Goal: Task Accomplishment & Management: Manage account settings

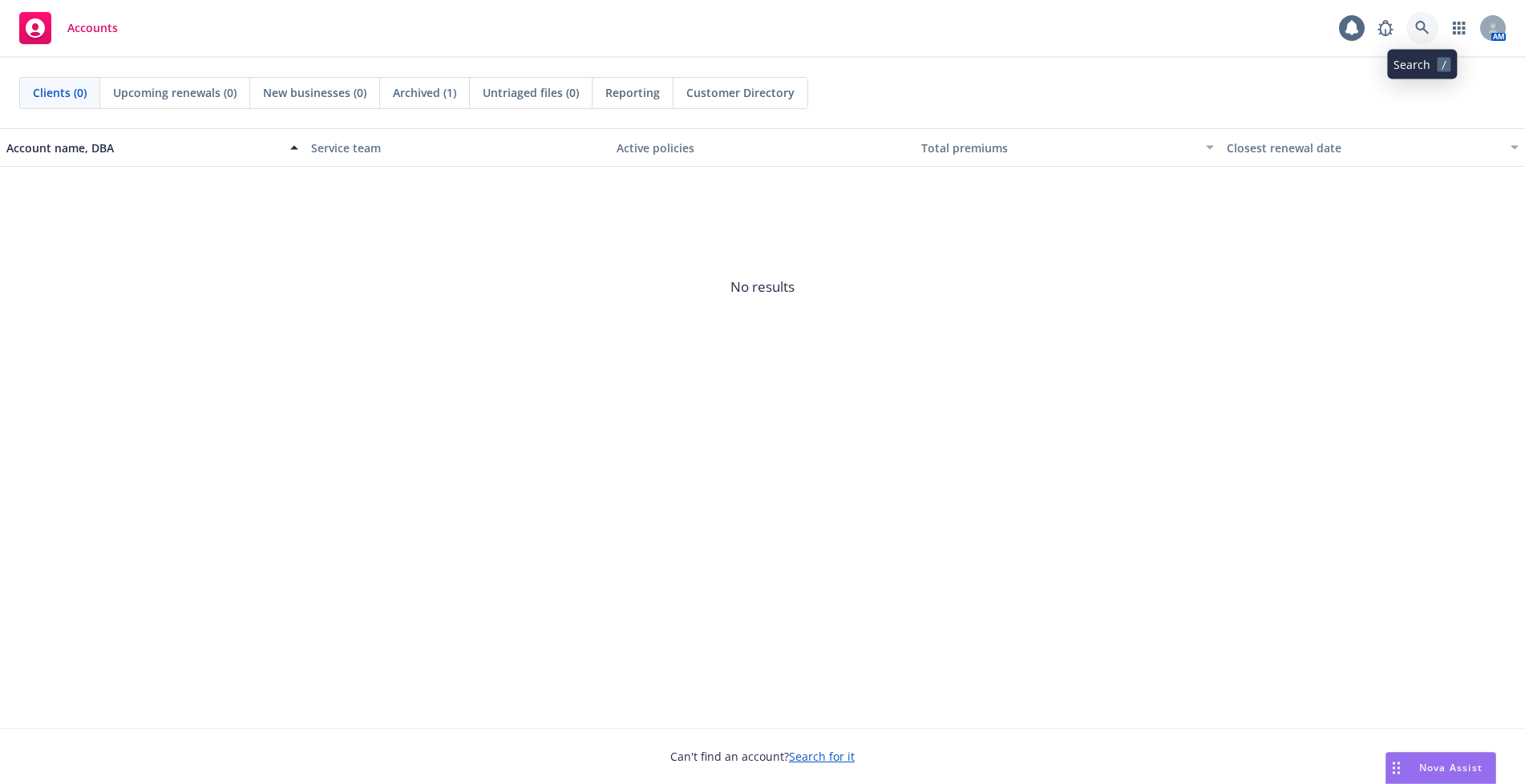
click at [1420, 31] on icon at bounding box center [1422, 28] width 15 height 15
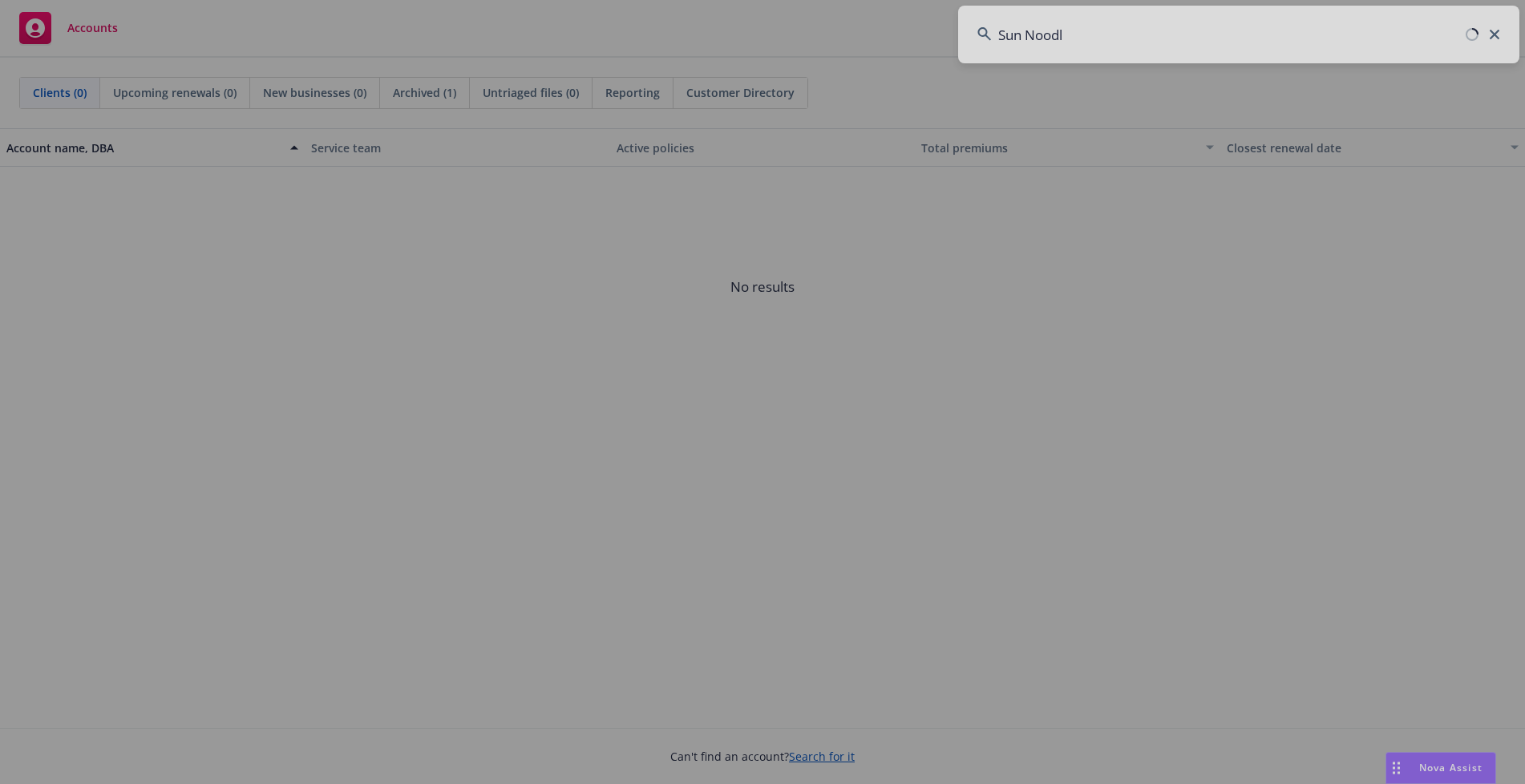
type input "Sun Noodle"
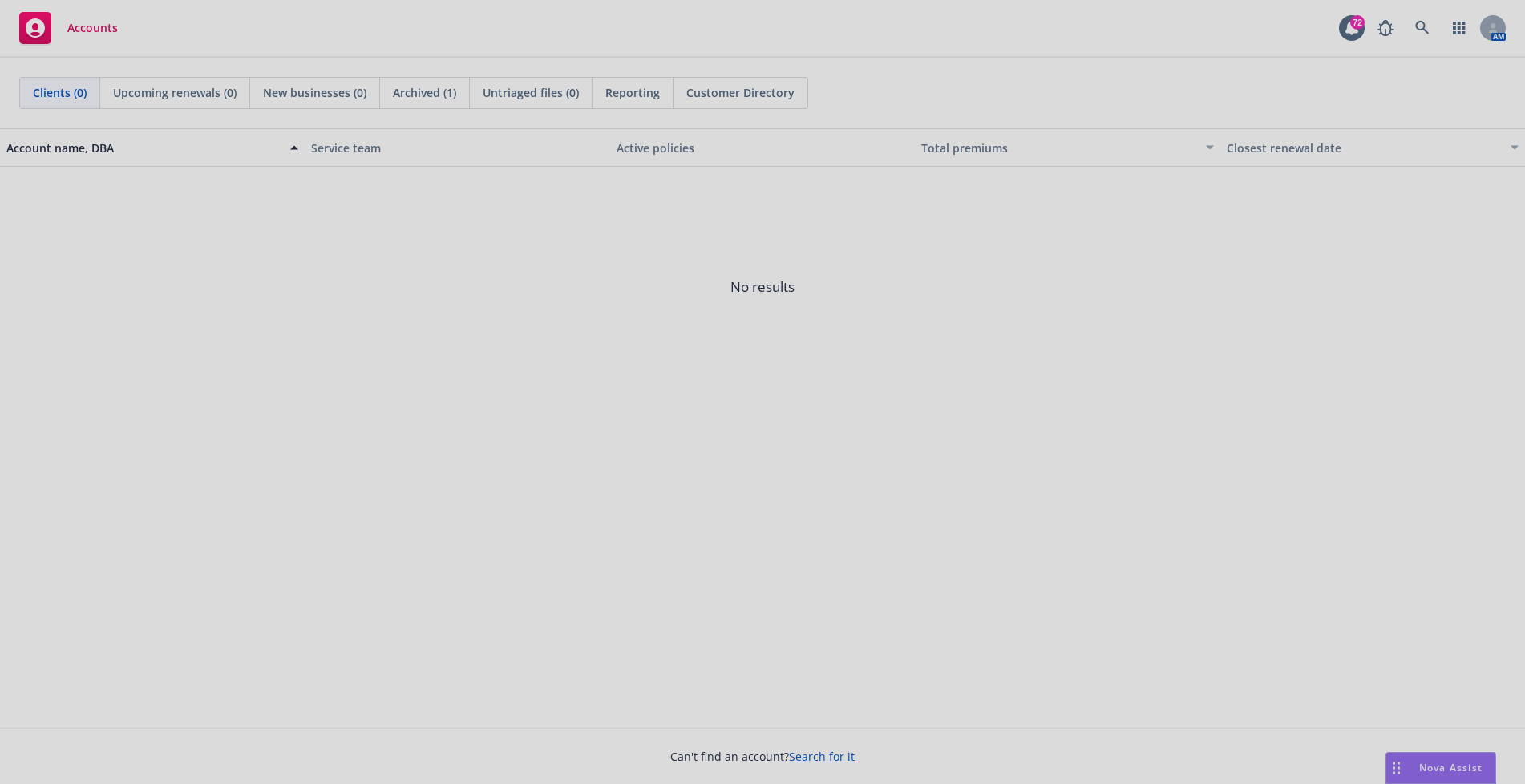
click at [1115, 332] on div at bounding box center [762, 392] width 1525 height 784
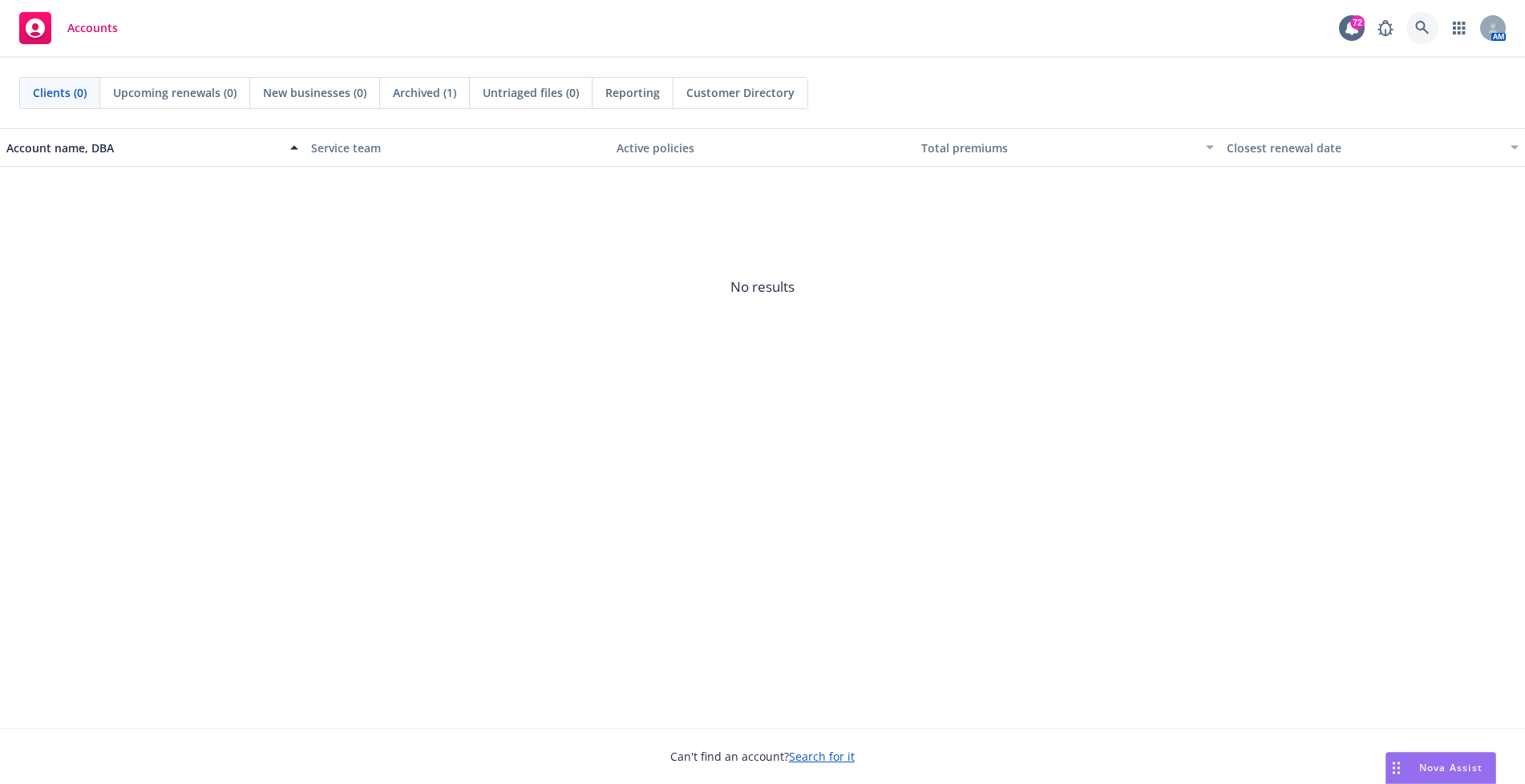
click at [1430, 23] on link at bounding box center [1423, 28] width 32 height 32
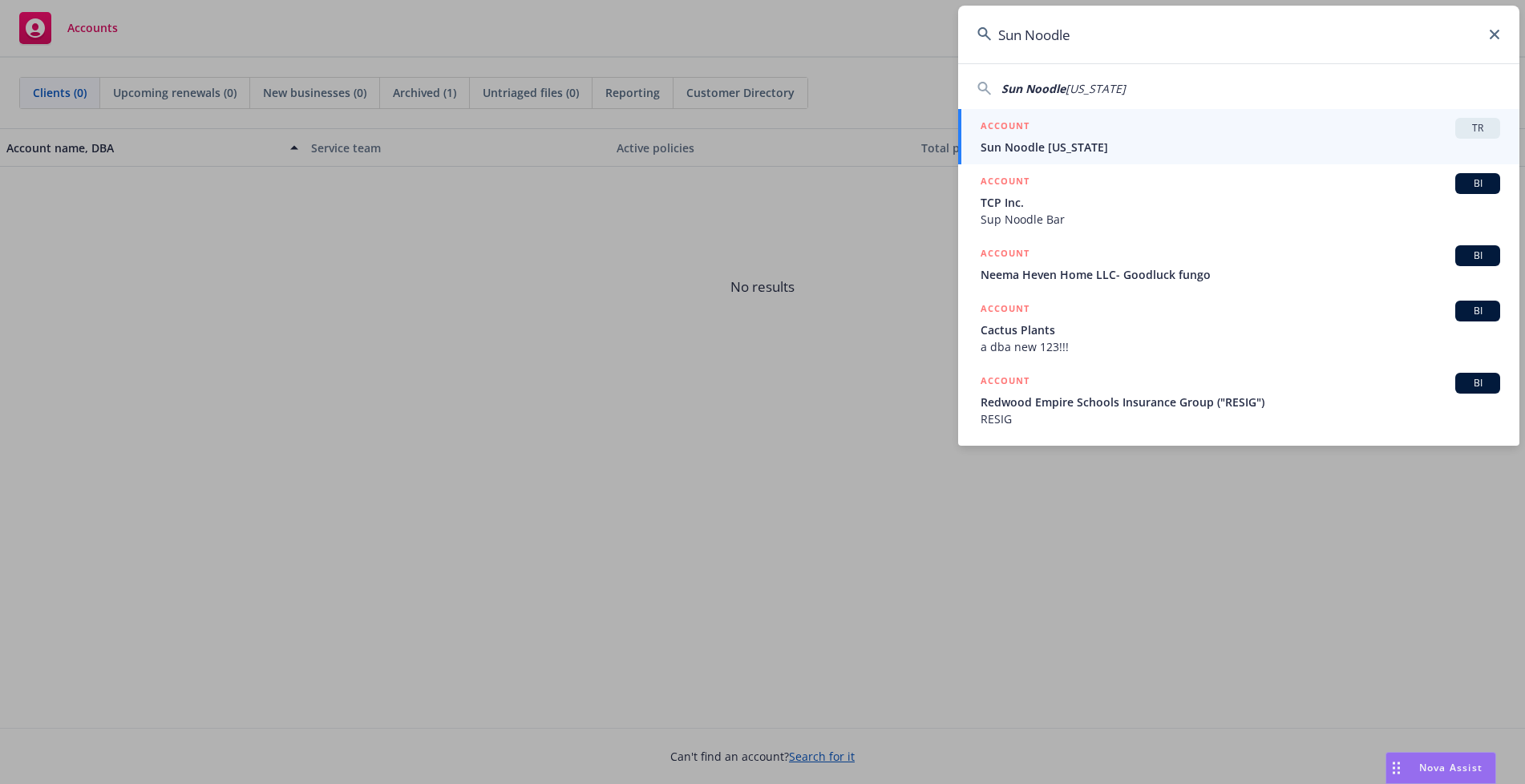
type input "Sun Noodle"
click at [1289, 138] on div "ACCOUNT TR" at bounding box center [1240, 128] width 519 height 21
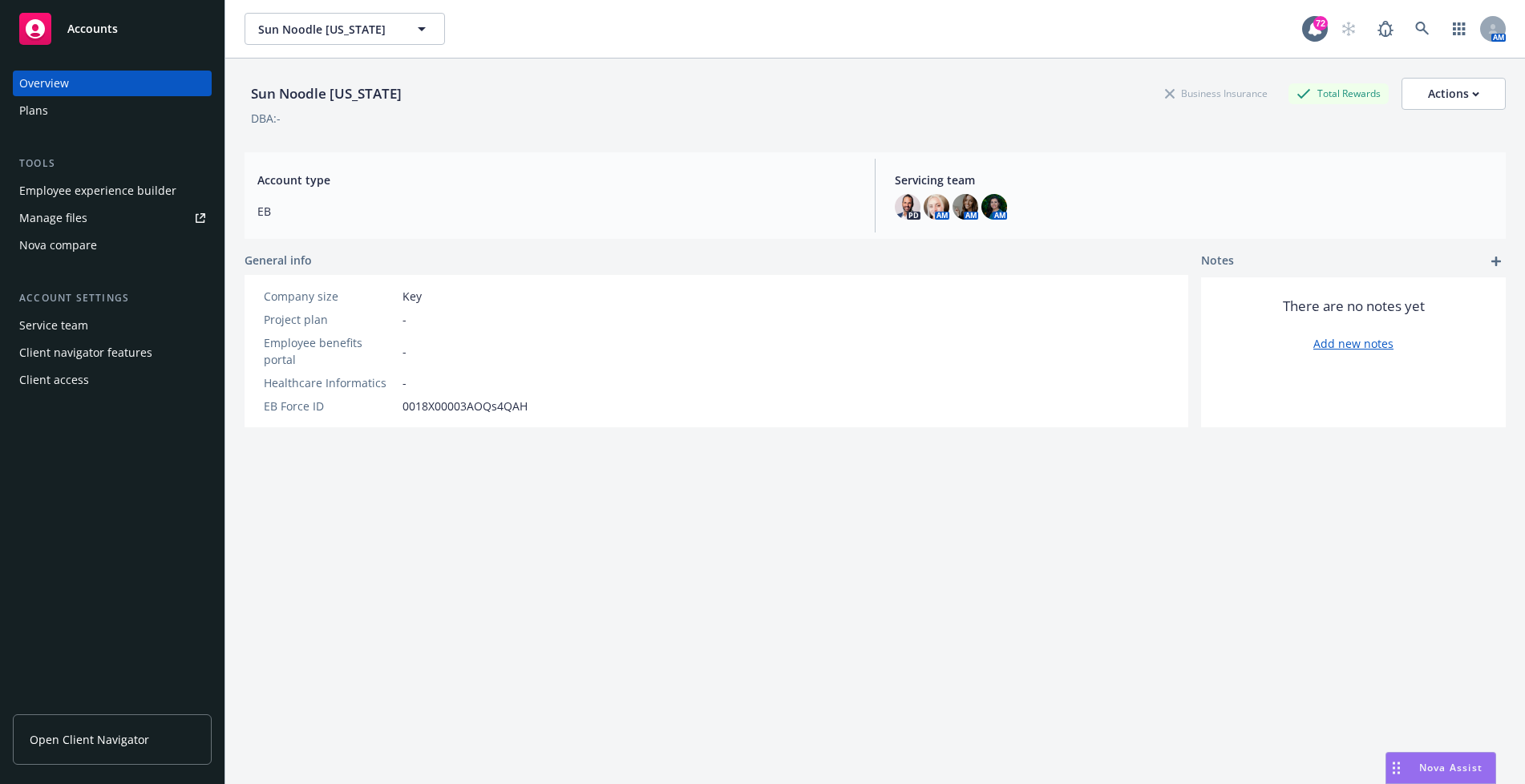
click at [72, 106] on div "Plans" at bounding box center [111, 111] width 186 height 26
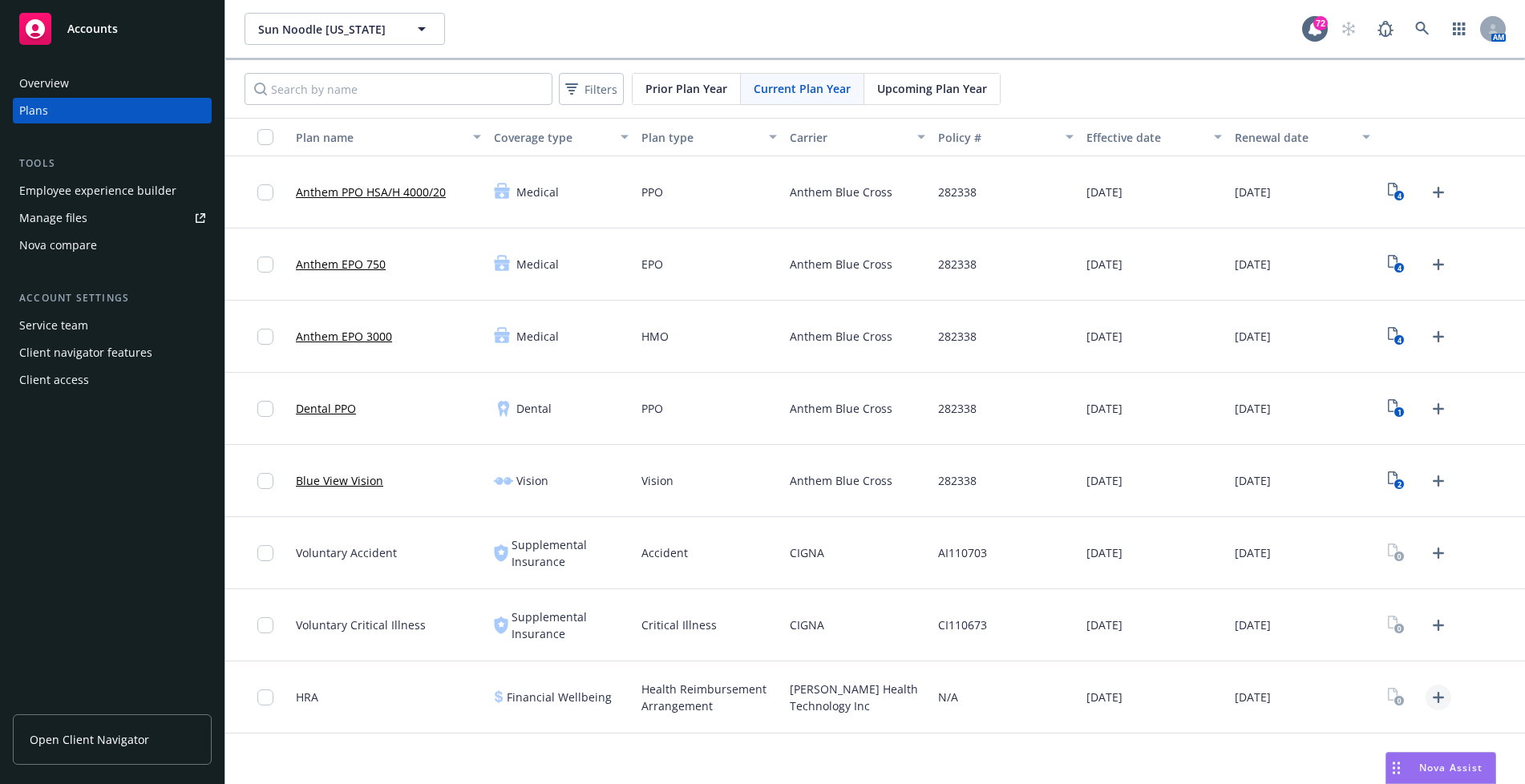
click at [1446, 702] on icon "Upload Plan Documents" at bounding box center [1438, 697] width 19 height 19
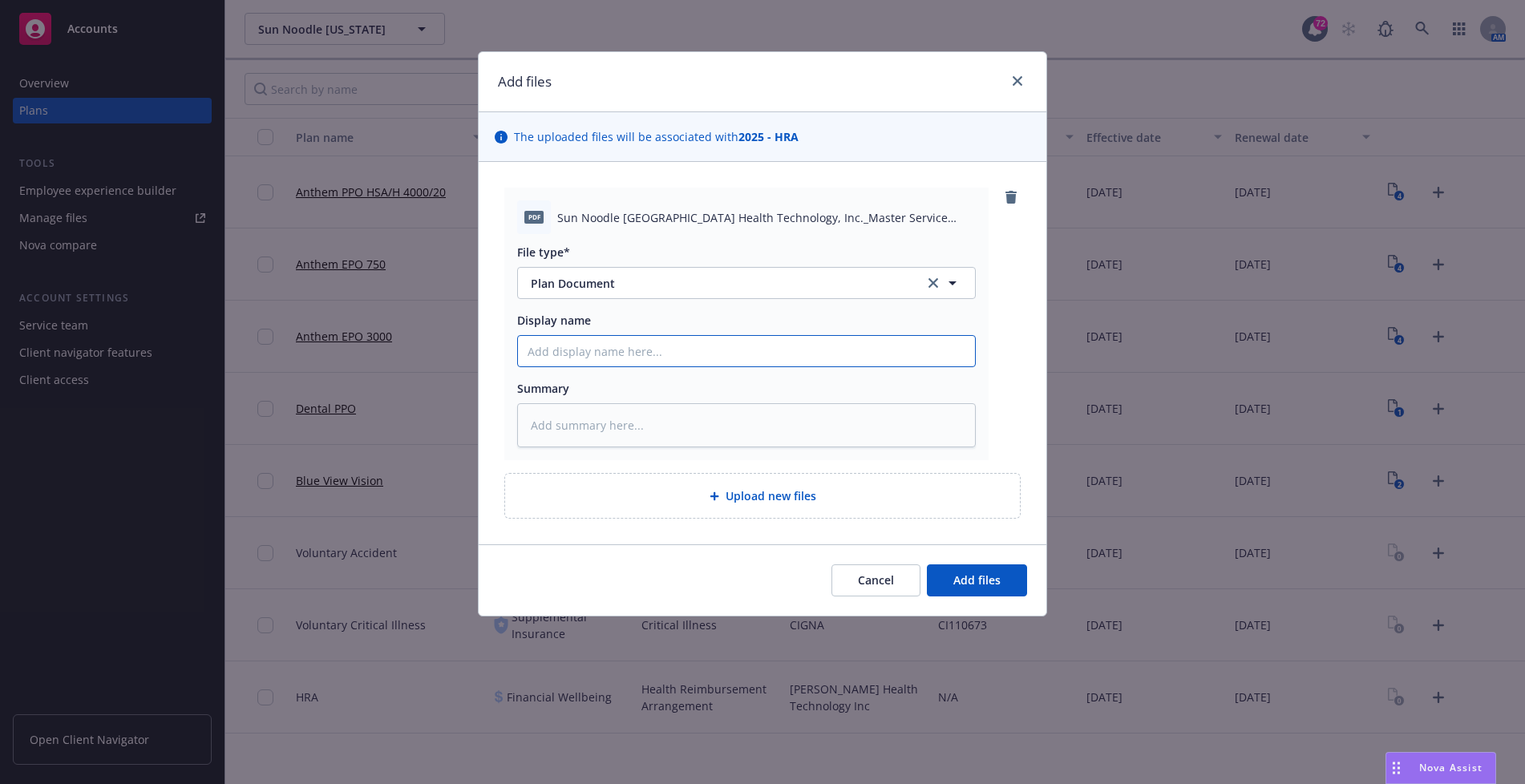
click at [719, 342] on input "Display name" at bounding box center [747, 350] width 457 height 31
type textarea "x"
type input "2"
type textarea "x"
type input "20"
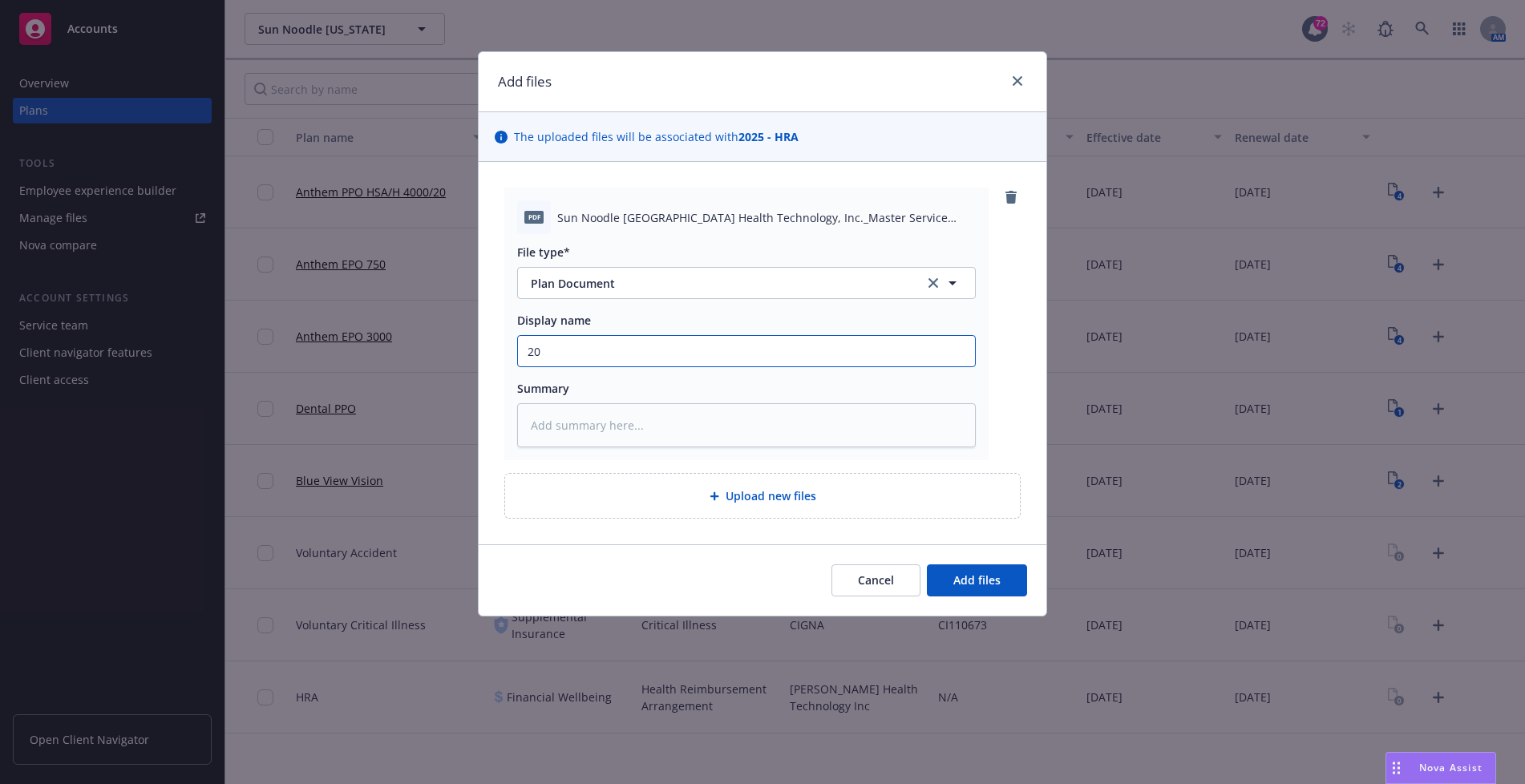
type textarea "x"
type input "202"
type textarea "x"
type input "2025"
type textarea "x"
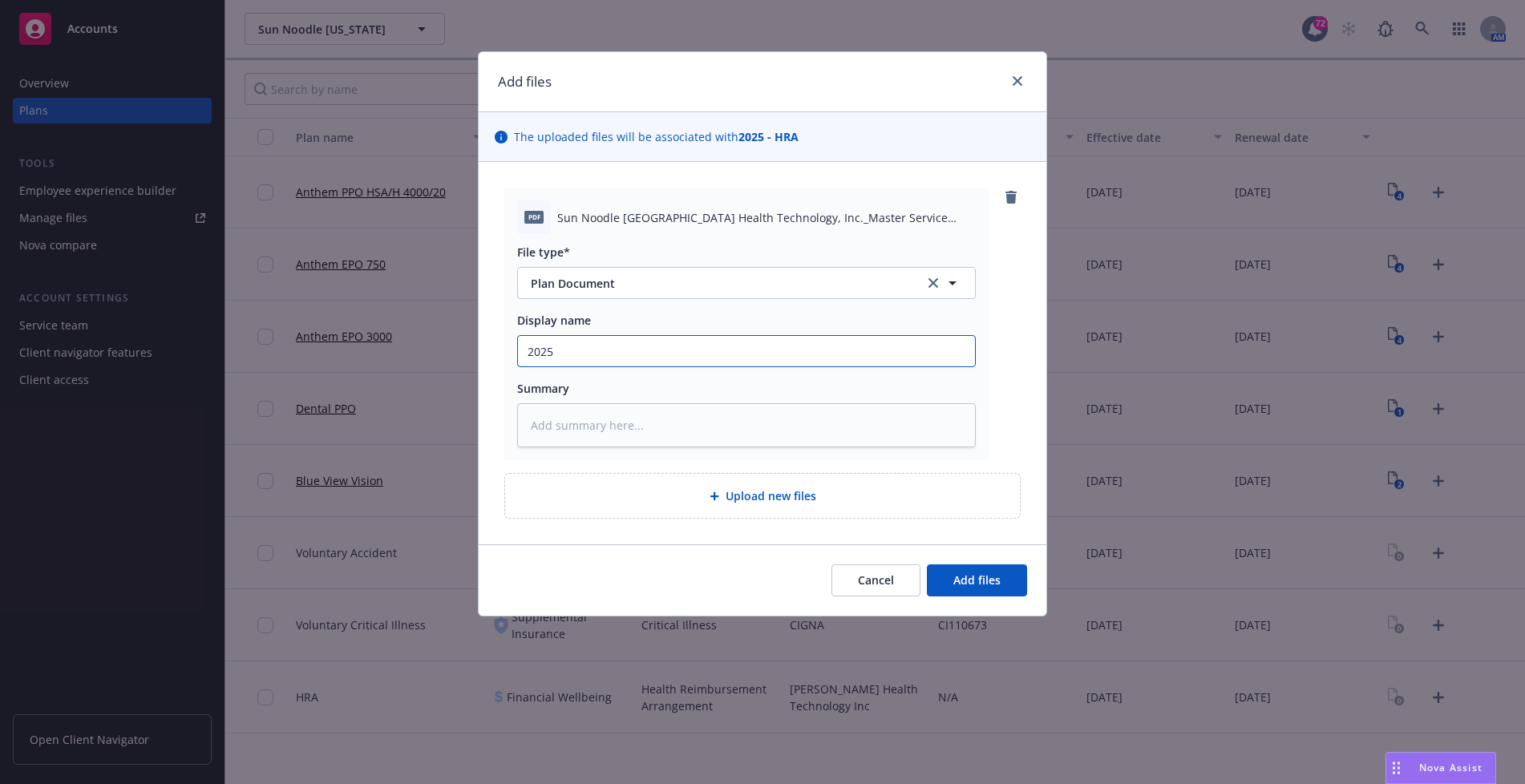
type input "2025"
type textarea "x"
type input "2025 G"
type textarea "x"
type input "2025 Ga"
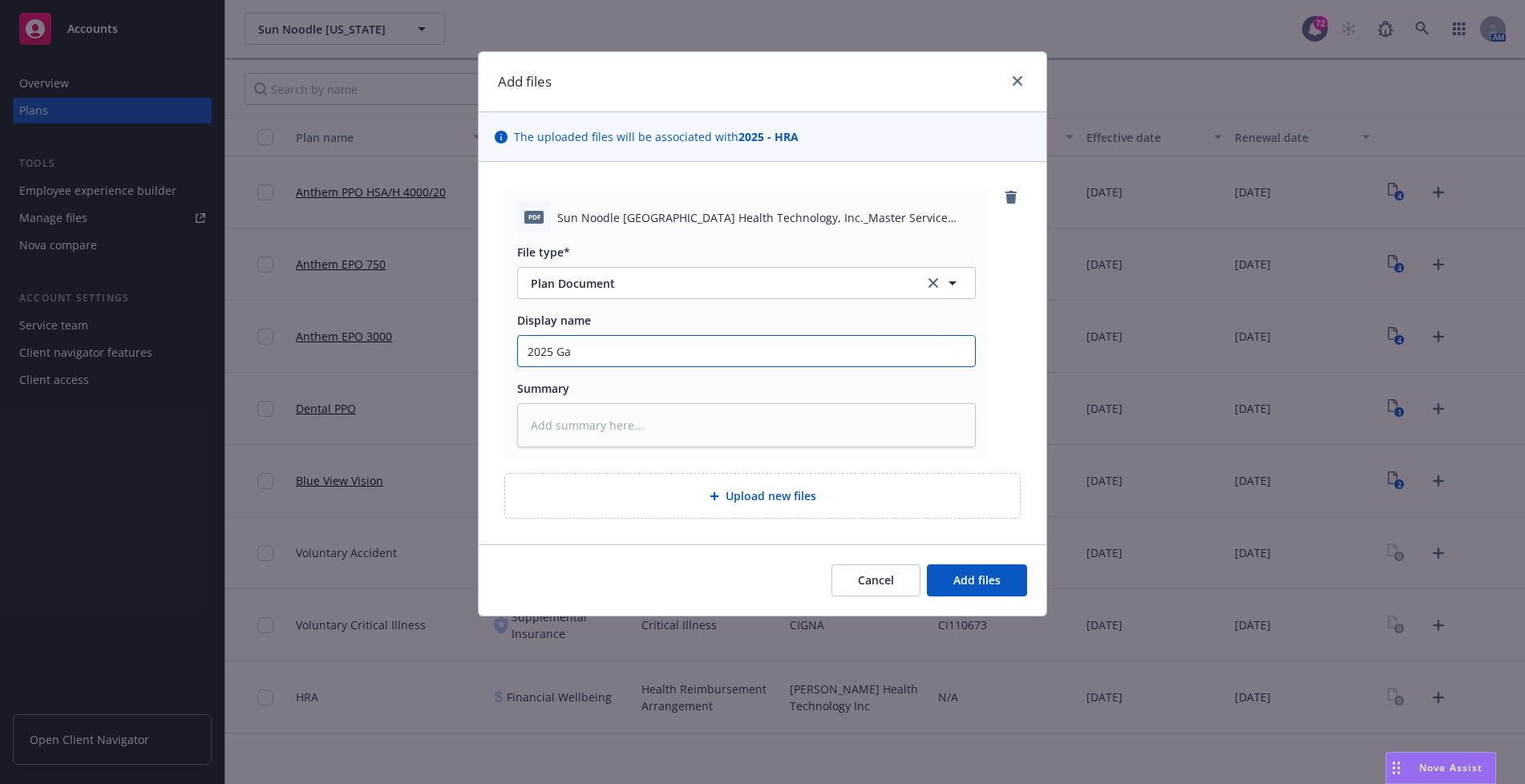
type textarea "x"
type input "2025 Gar"
type textarea "x"
type input "2025 [PERSON_NAME]"
type textarea "x"
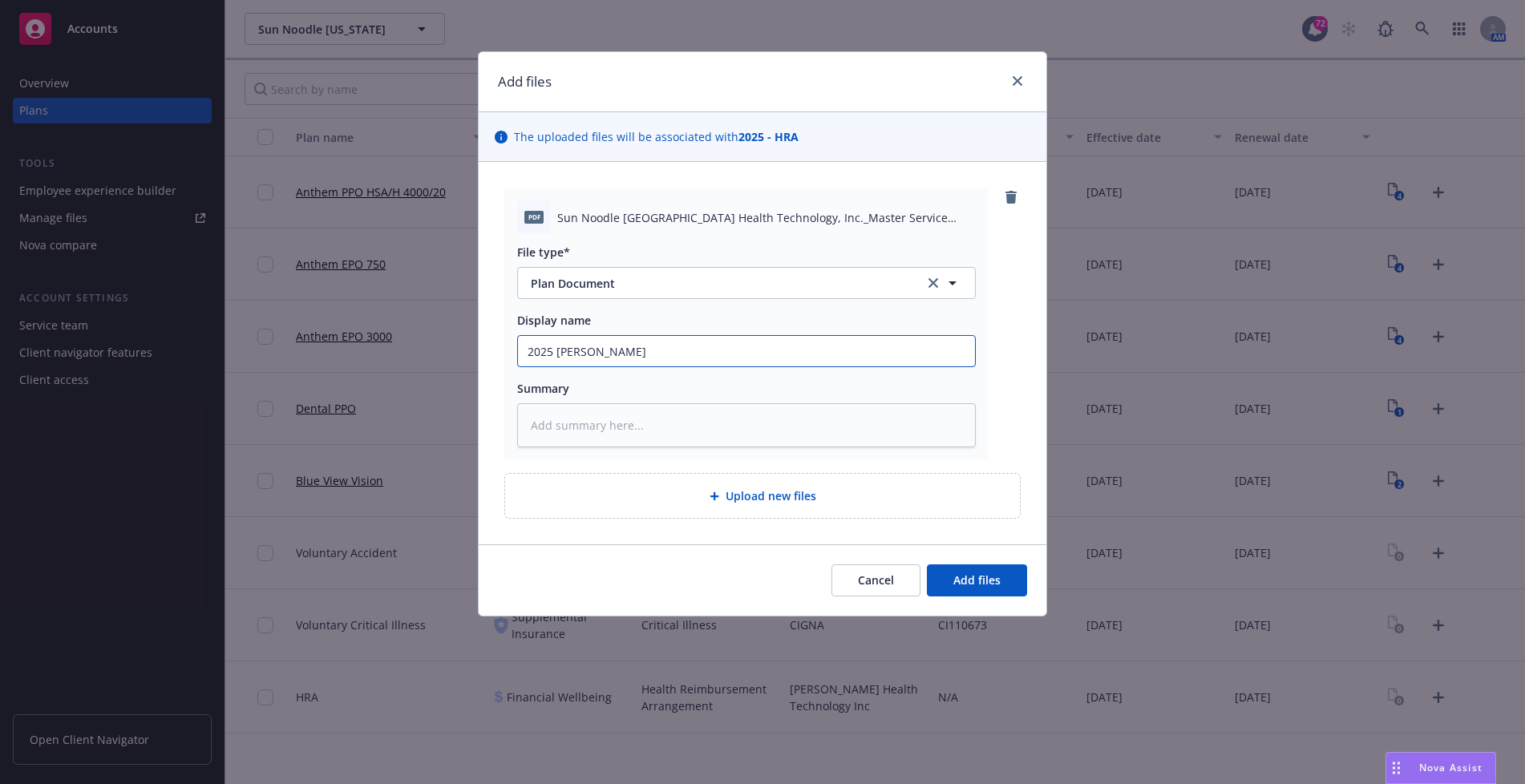
type input "2025 Garne"
type textarea "x"
type input "2025 [PERSON_NAME]"
type textarea "x"
type input "2025 [PERSON_NAME]"
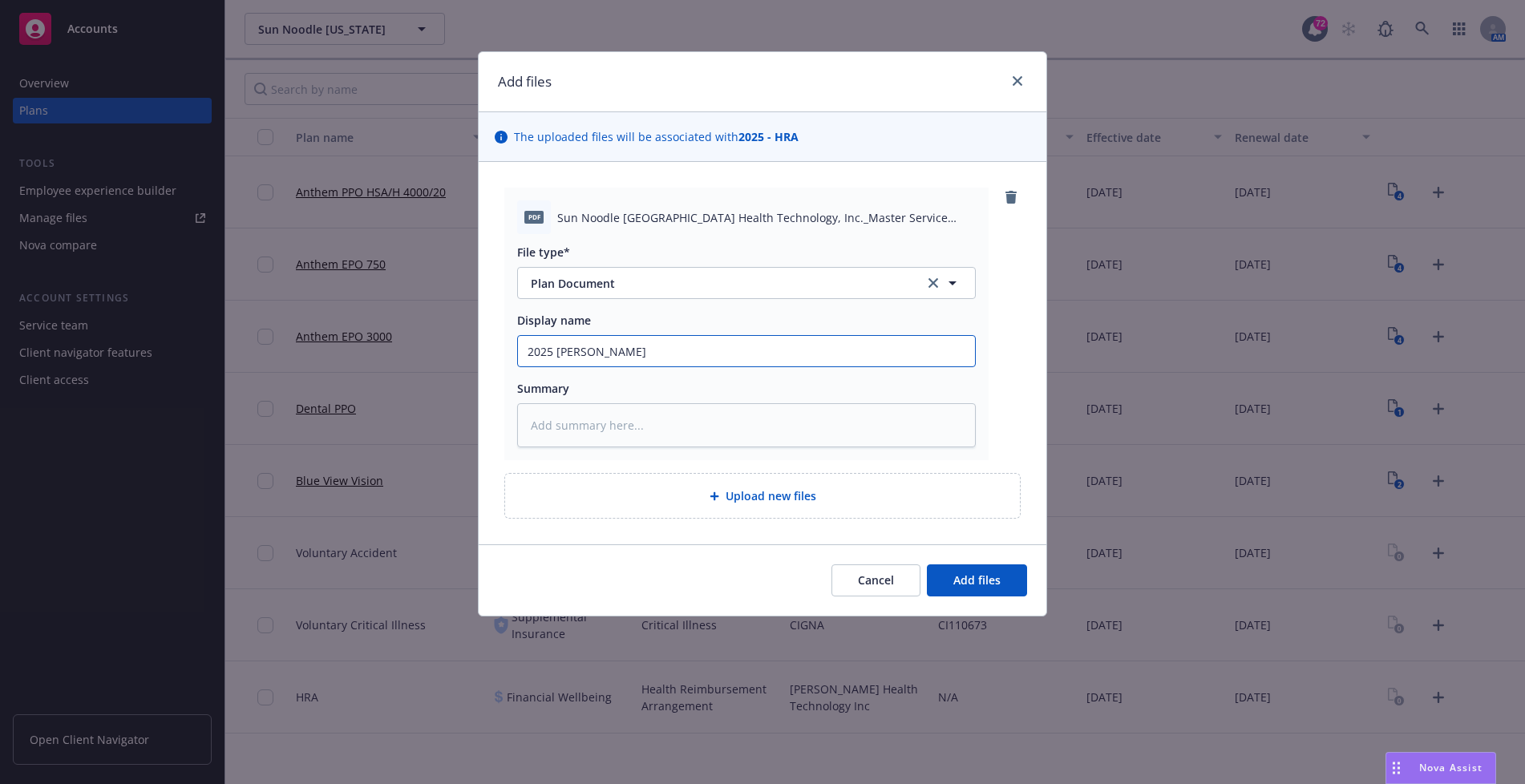
type textarea "x"
type input "2025 [PERSON_NAME]"
type textarea "x"
type input "2025 [PERSON_NAME]"
type textarea "x"
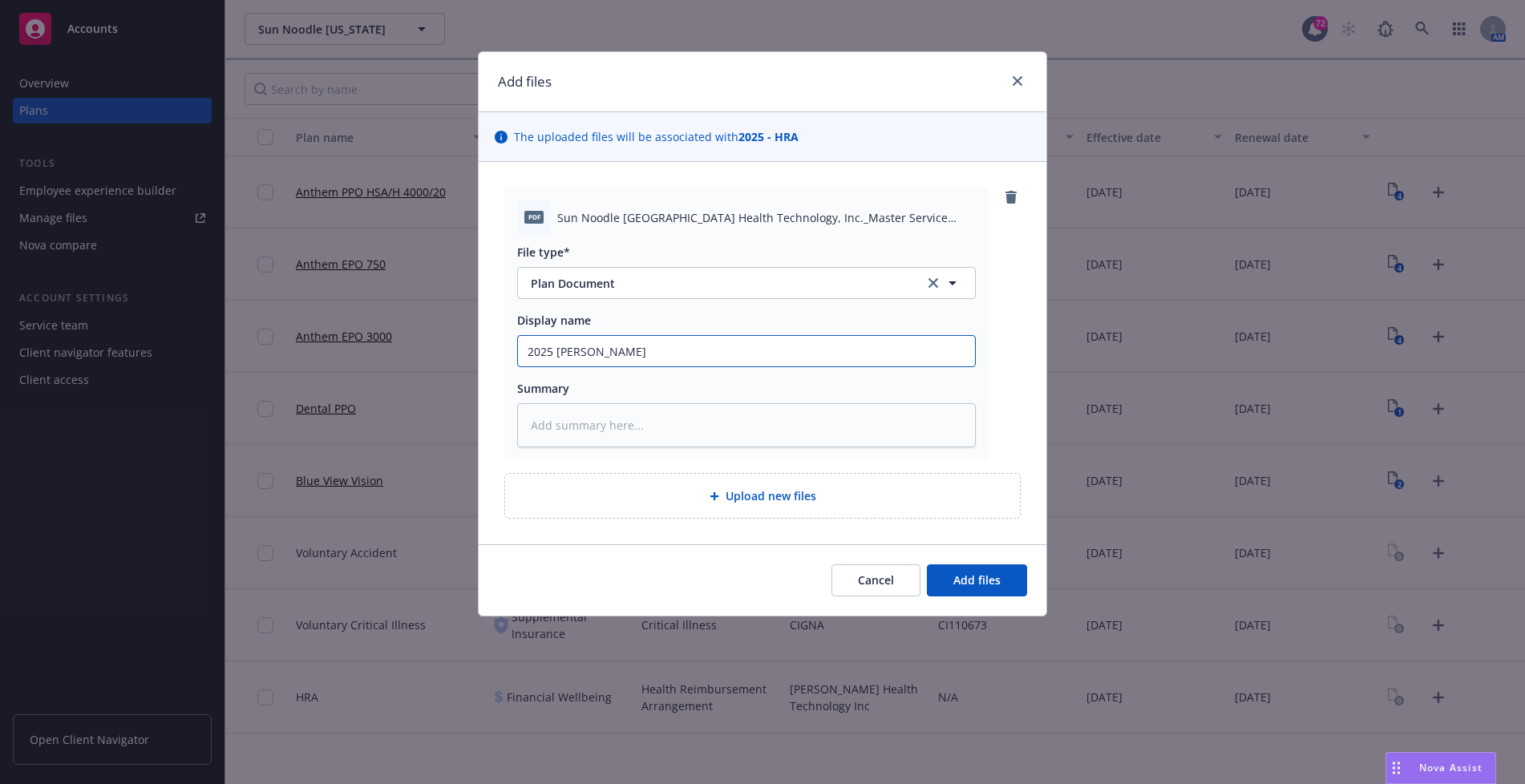
type input "2025 [PERSON_NAME] Ser"
type textarea "x"
type input "2025 [PERSON_NAME] Serv"
type textarea "x"
type input "2025 [PERSON_NAME]"
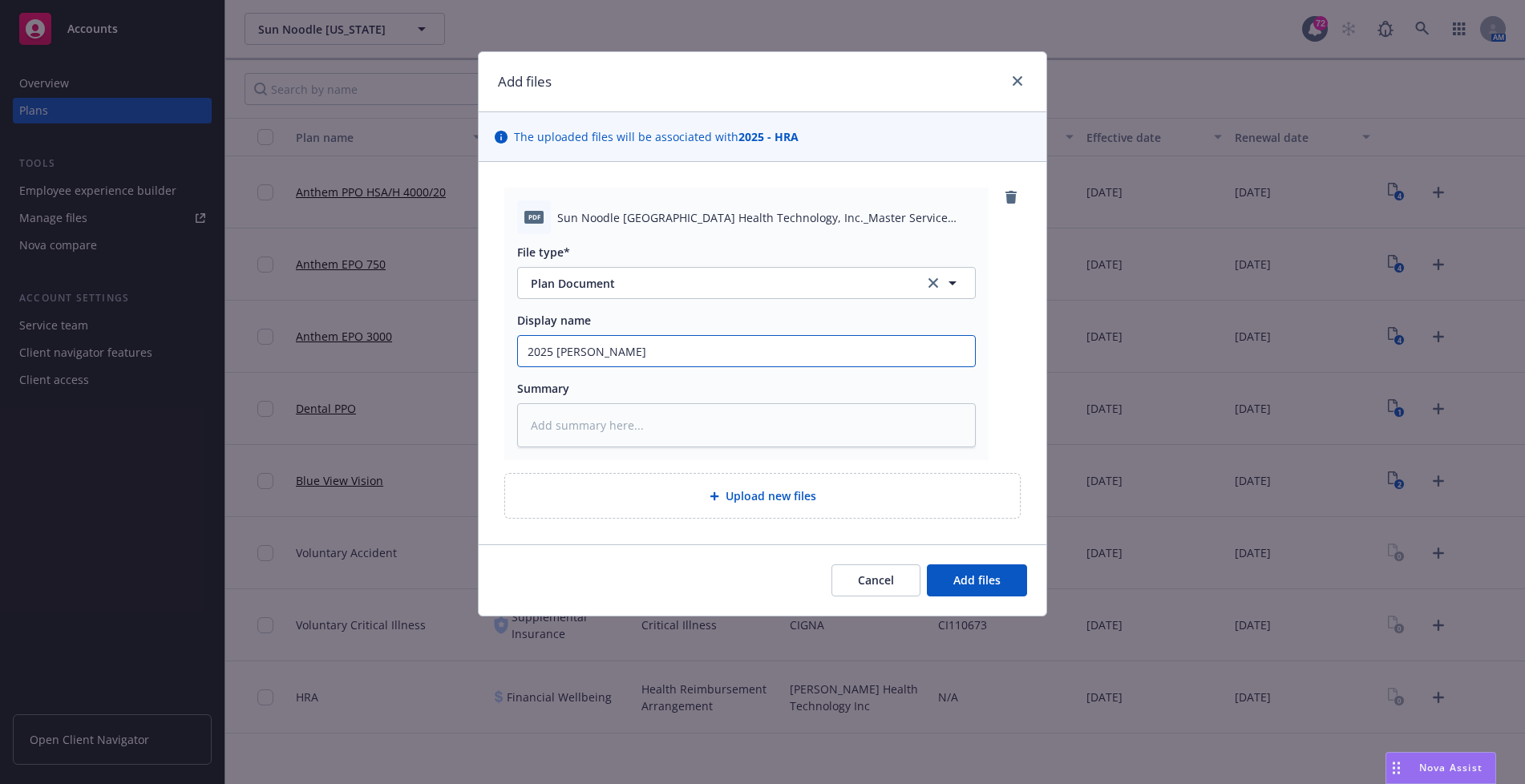
type textarea "x"
type input "2025 [PERSON_NAME]"
type textarea "x"
type input "2025 [PERSON_NAME] Service"
type textarea "x"
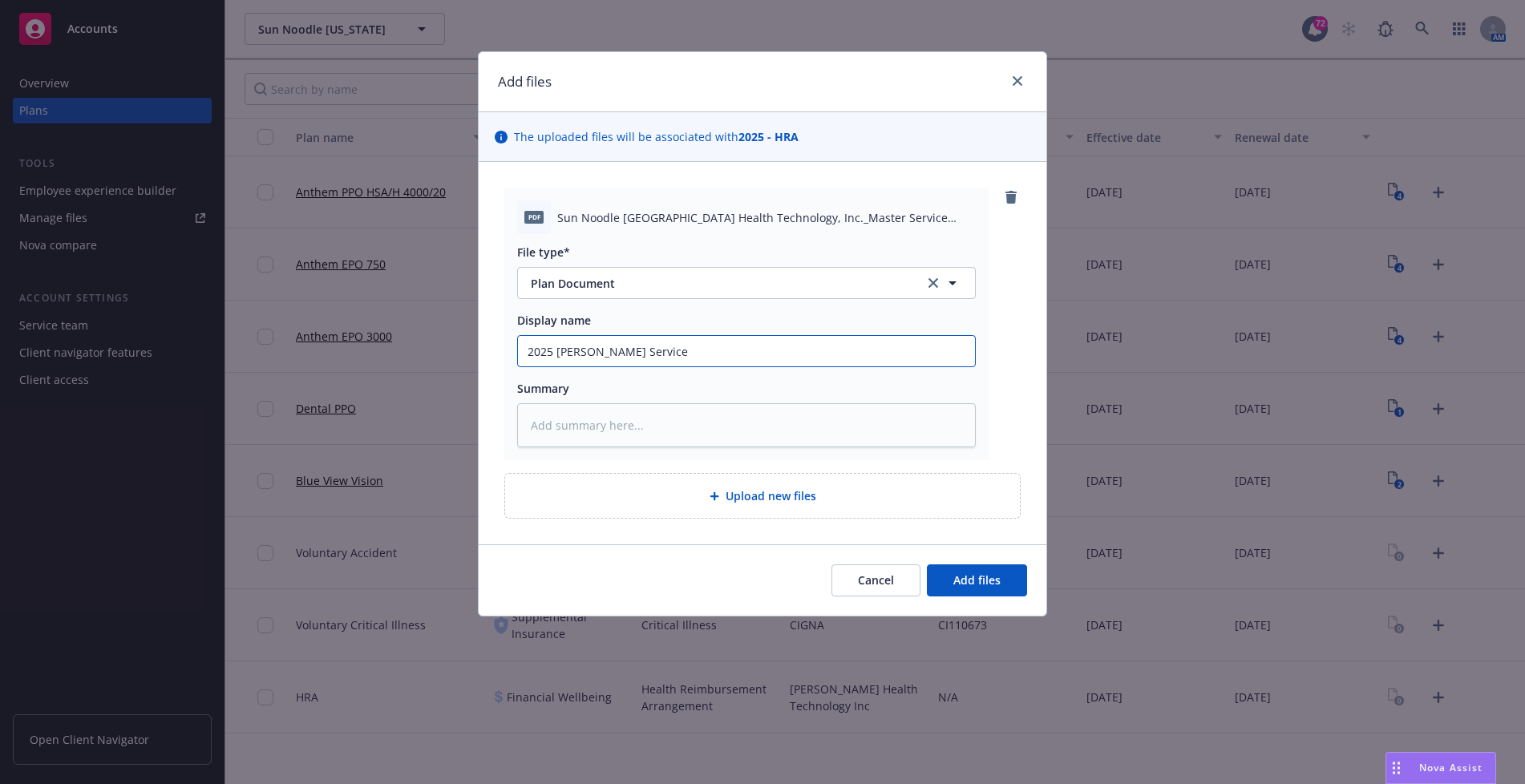
type input "2025 [PERSON_NAME] Service A"
type textarea "x"
type input "2025 [PERSON_NAME] Service Ag"
type textarea "x"
type input "2025 [PERSON_NAME] Service Agr"
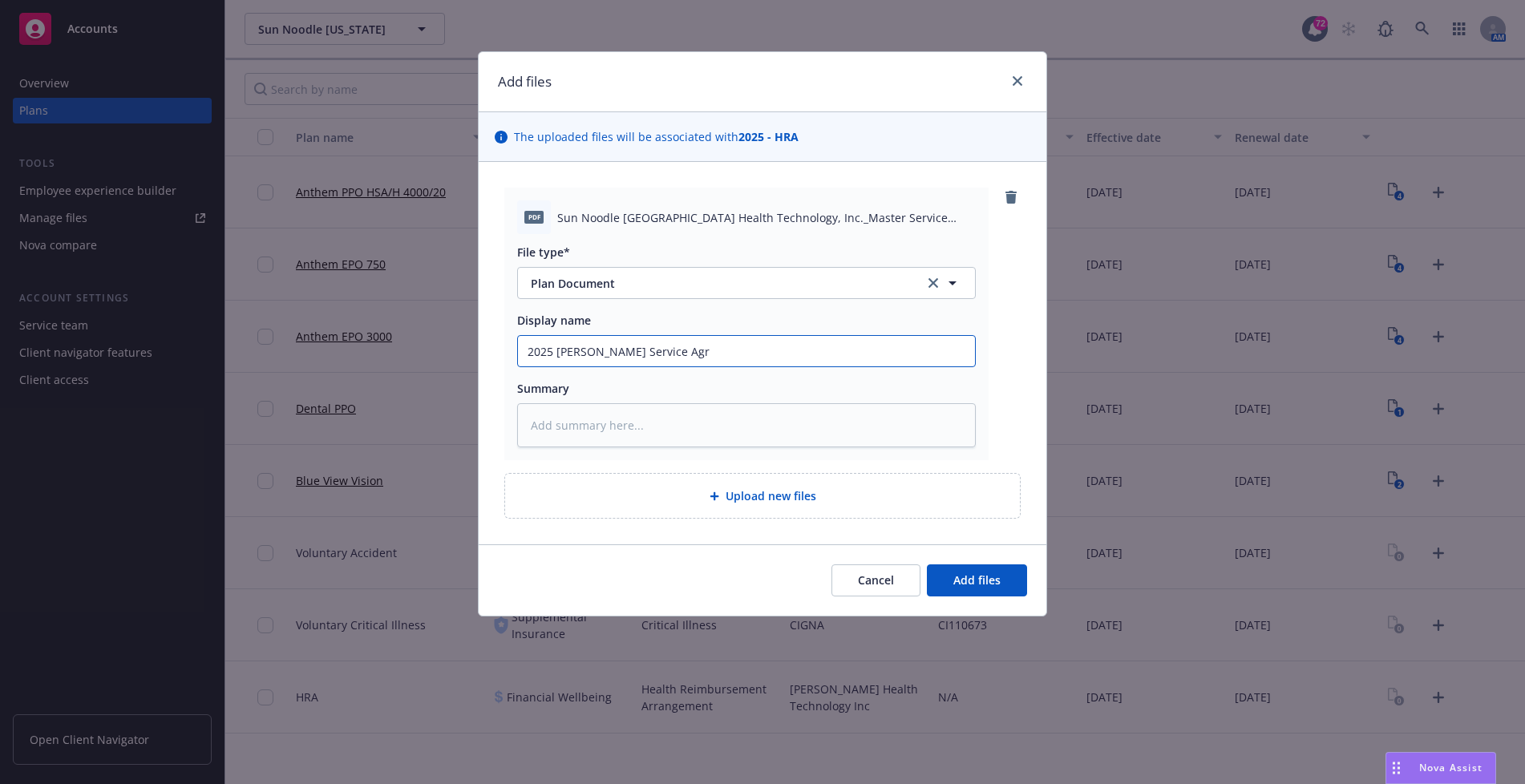
type textarea "x"
type input "2025 [PERSON_NAME] Service Agre"
type textarea "x"
type input "2025 [PERSON_NAME] Service Agree"
type textarea "x"
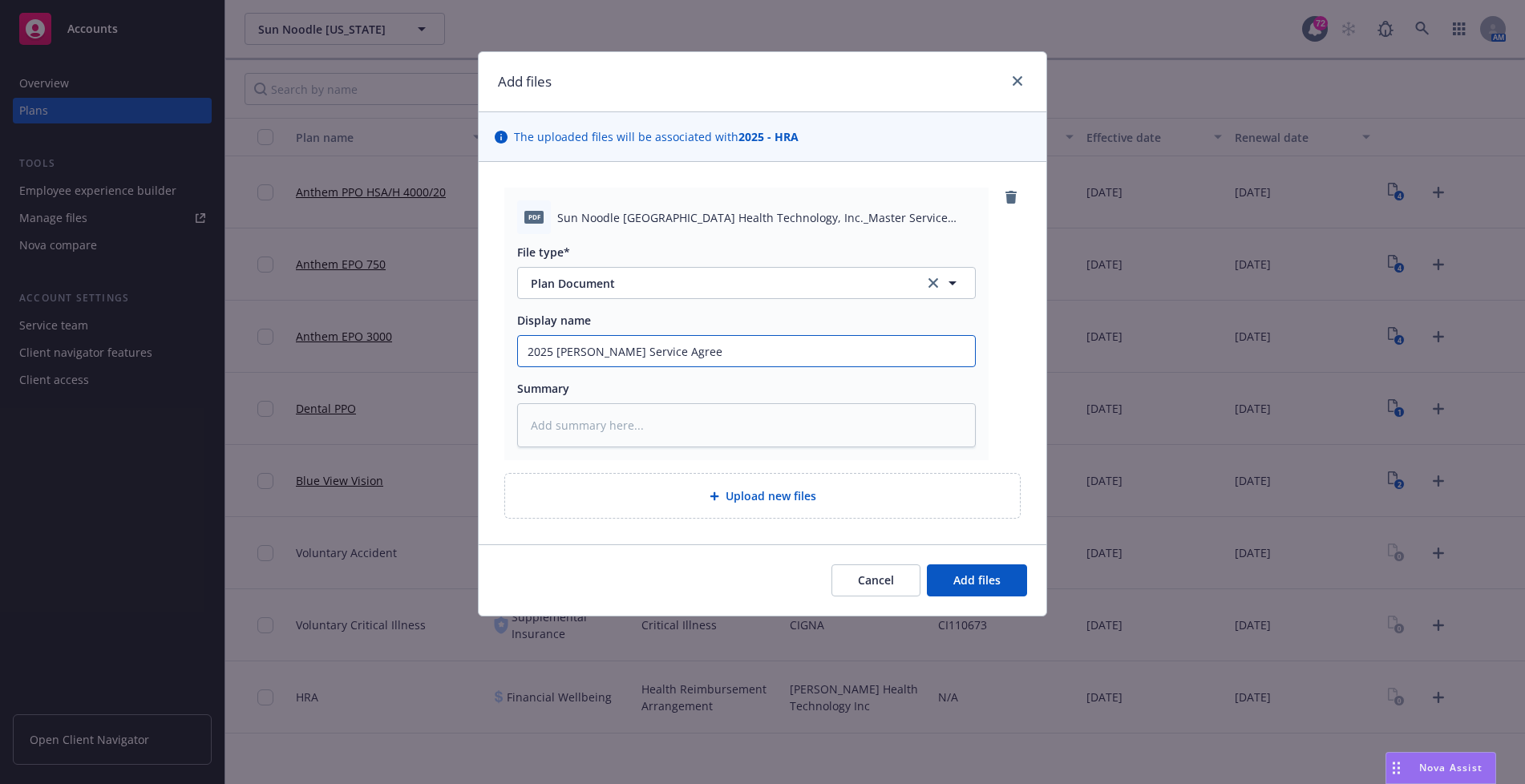
type input "2025 [PERSON_NAME] Service Agreem"
type textarea "x"
type input "2025 [PERSON_NAME] Service Agreeme"
type textarea "x"
type input "2025 [PERSON_NAME] Service Agreemen"
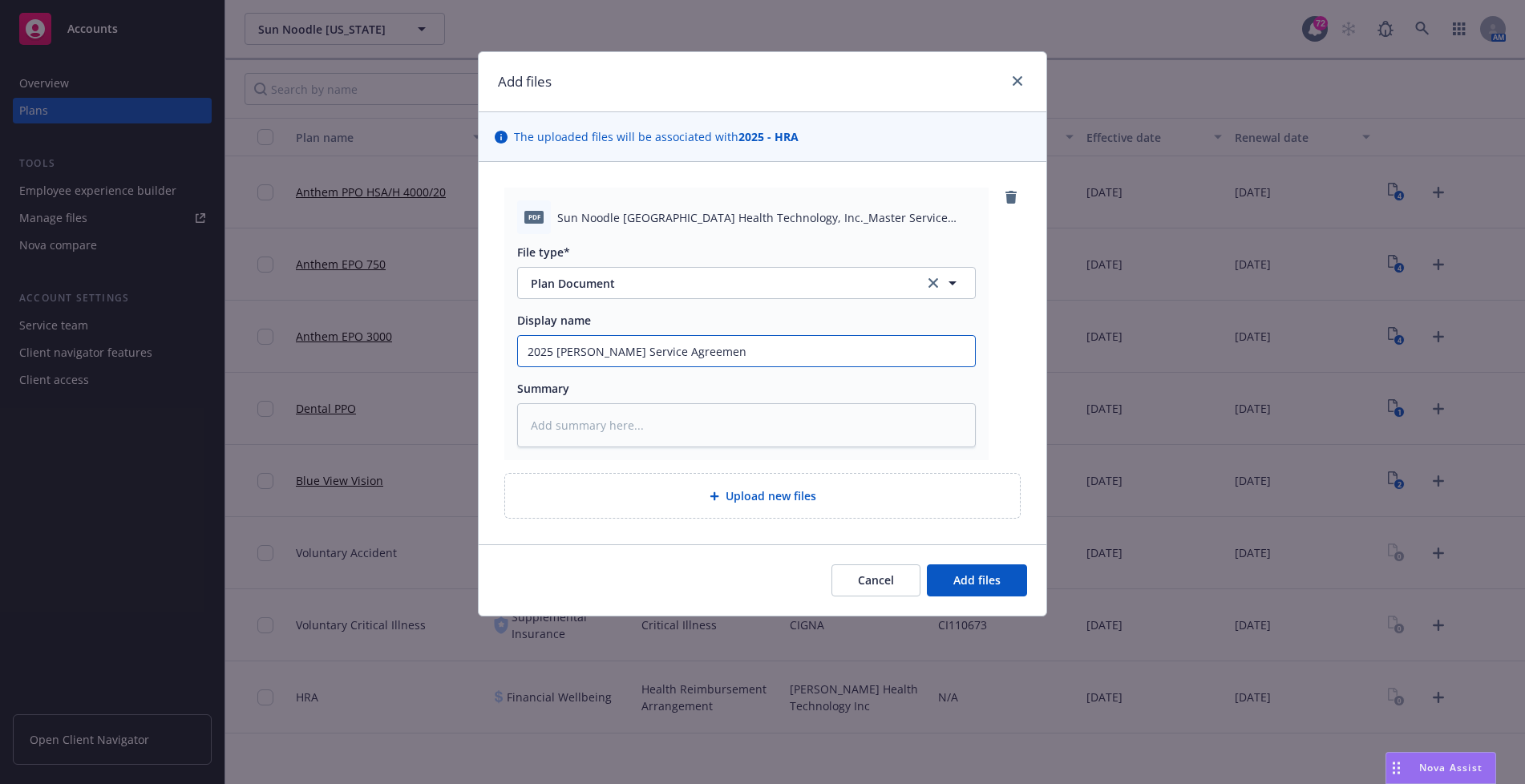
type textarea "x"
type input "2025 [PERSON_NAME] Service Agreement"
click at [988, 573] on span "Add files" at bounding box center [977, 580] width 48 height 15
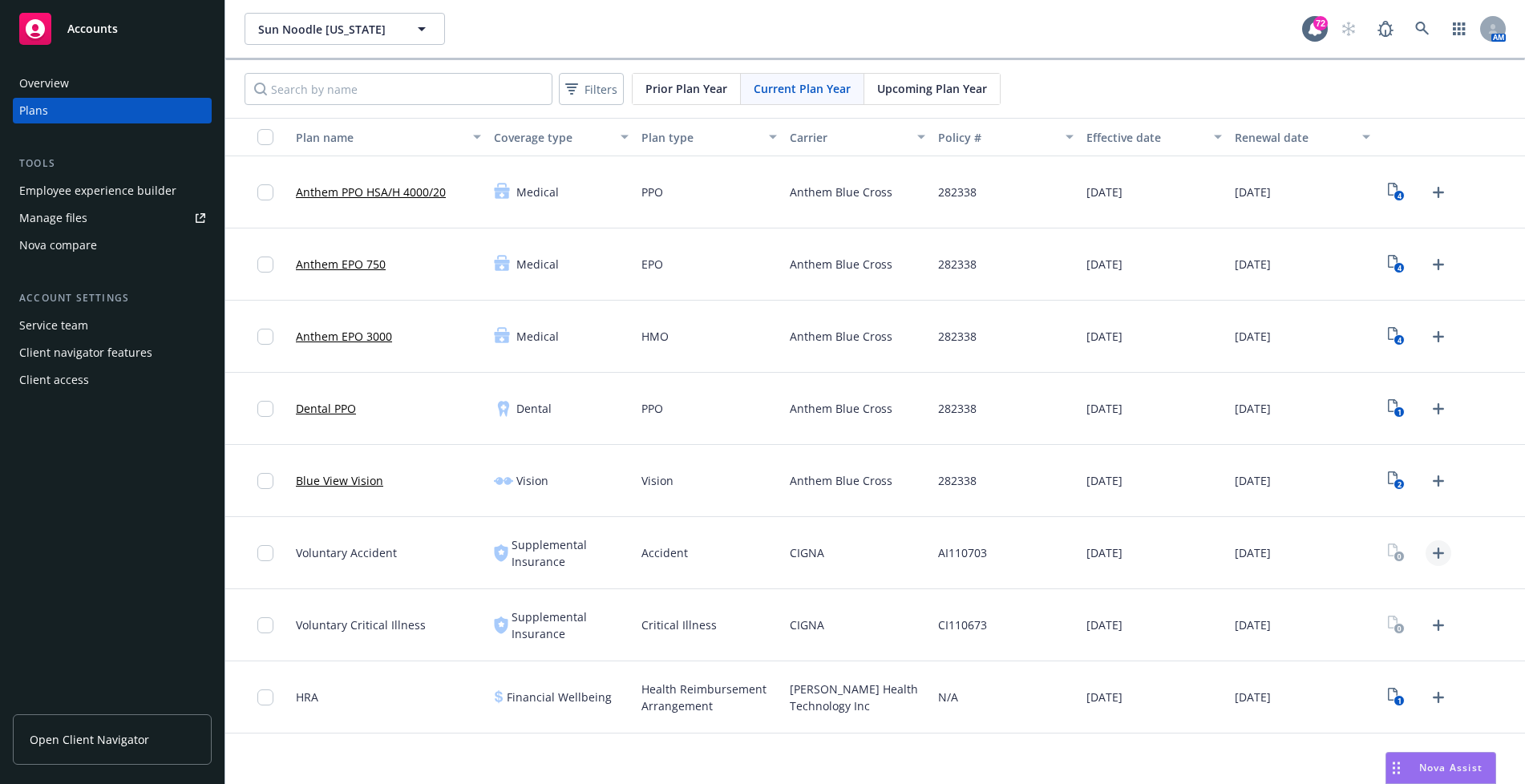
click at [1441, 544] on icon "Upload Plan Documents" at bounding box center [1438, 553] width 19 height 19
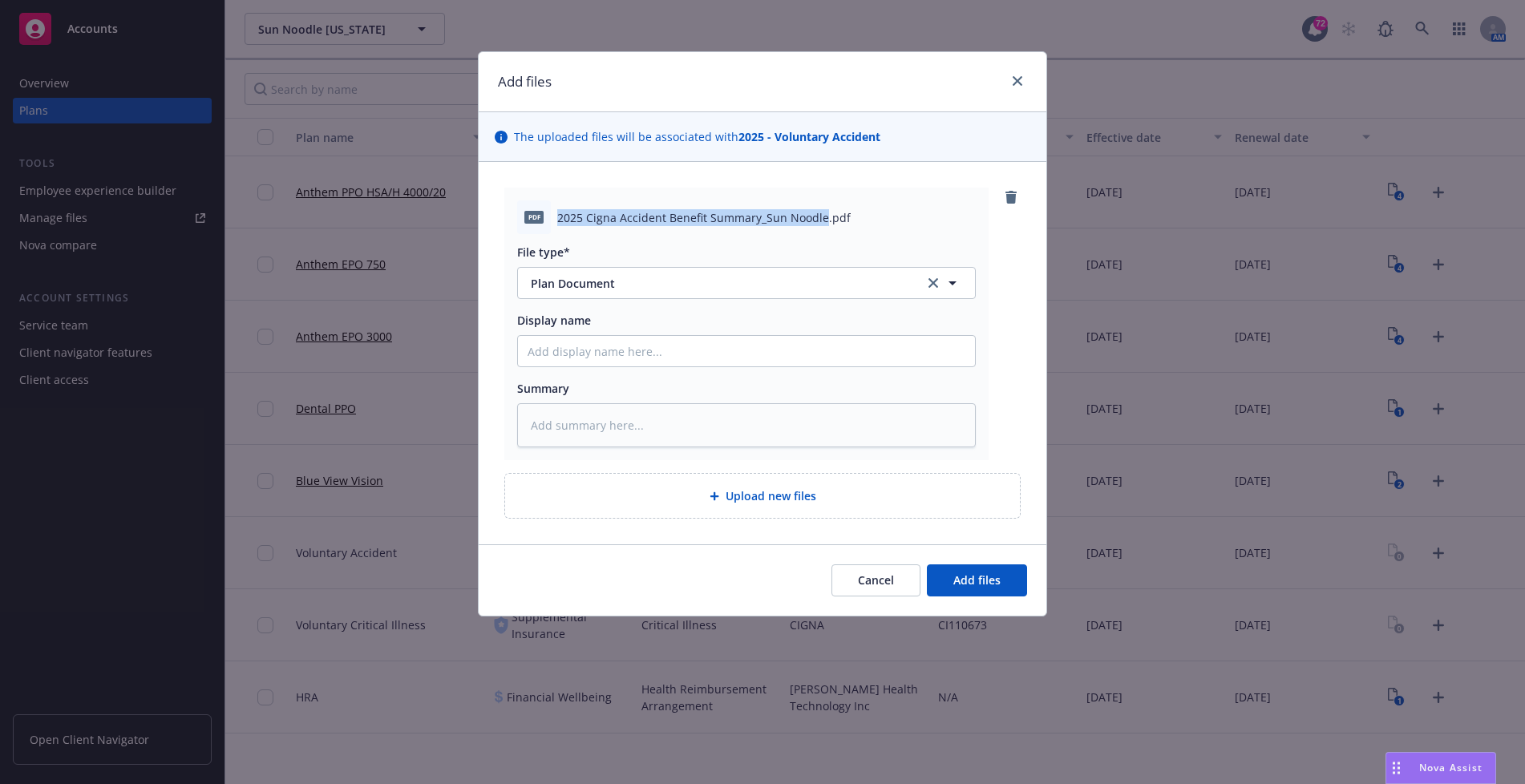
drag, startPoint x: 820, startPoint y: 218, endPoint x: 561, endPoint y: 216, distance: 259.0
click at [561, 216] on span "2025 Cigna Accident Benefit Summary_Sun Noodle.pdf" at bounding box center [704, 217] width 294 height 17
copy span "2025 Cigna Accident Benefit Summary_Sun Noodle"
click at [598, 348] on input "Display name" at bounding box center [747, 350] width 457 height 31
paste input "2025 Cigna Accident Benefit Summary_Sun Noodle"
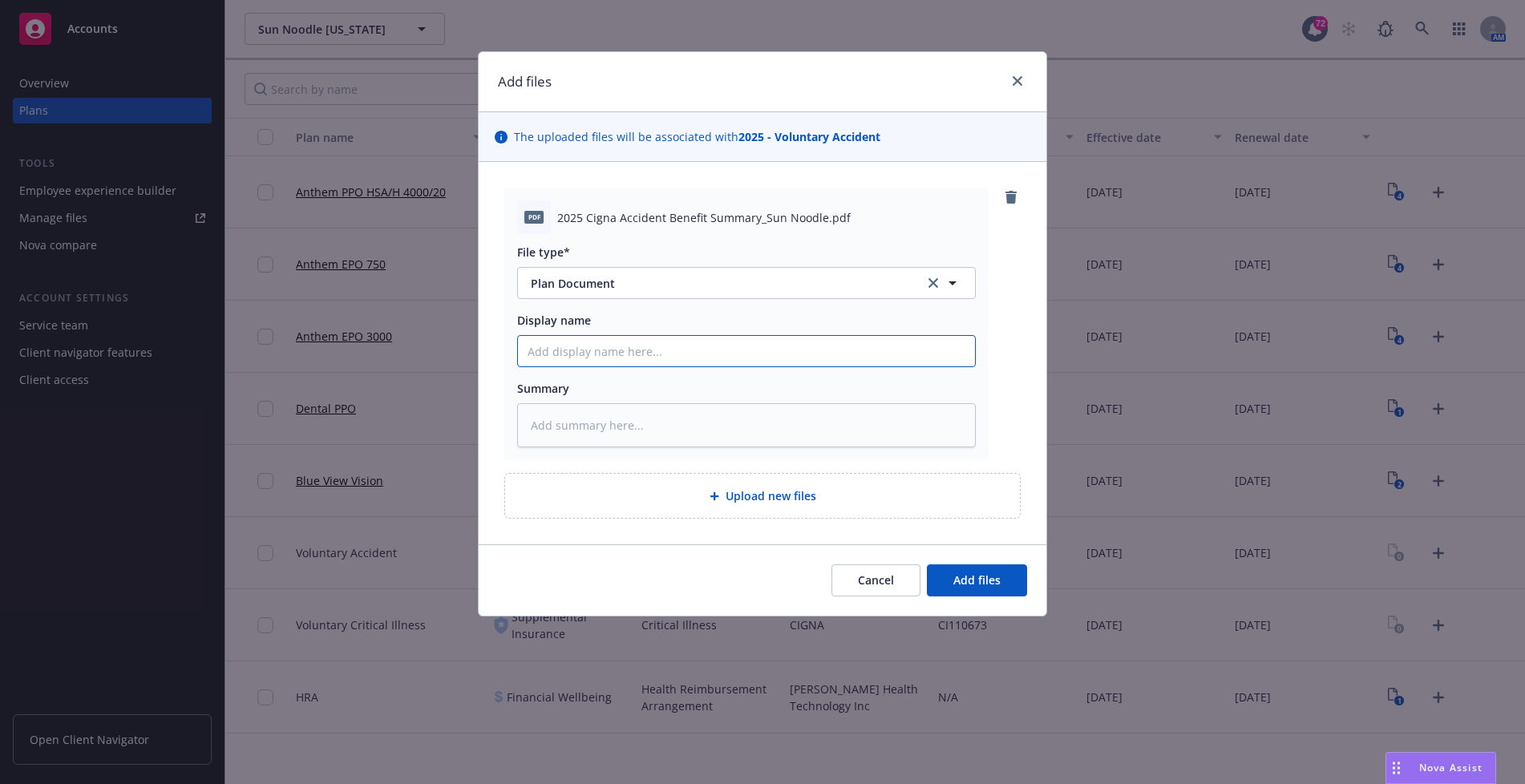
type textarea "x"
type input "2025 Cigna Accident Benefit Summary_Sun Noodle"
click at [994, 572] on button "Add files" at bounding box center [977, 581] width 100 height 32
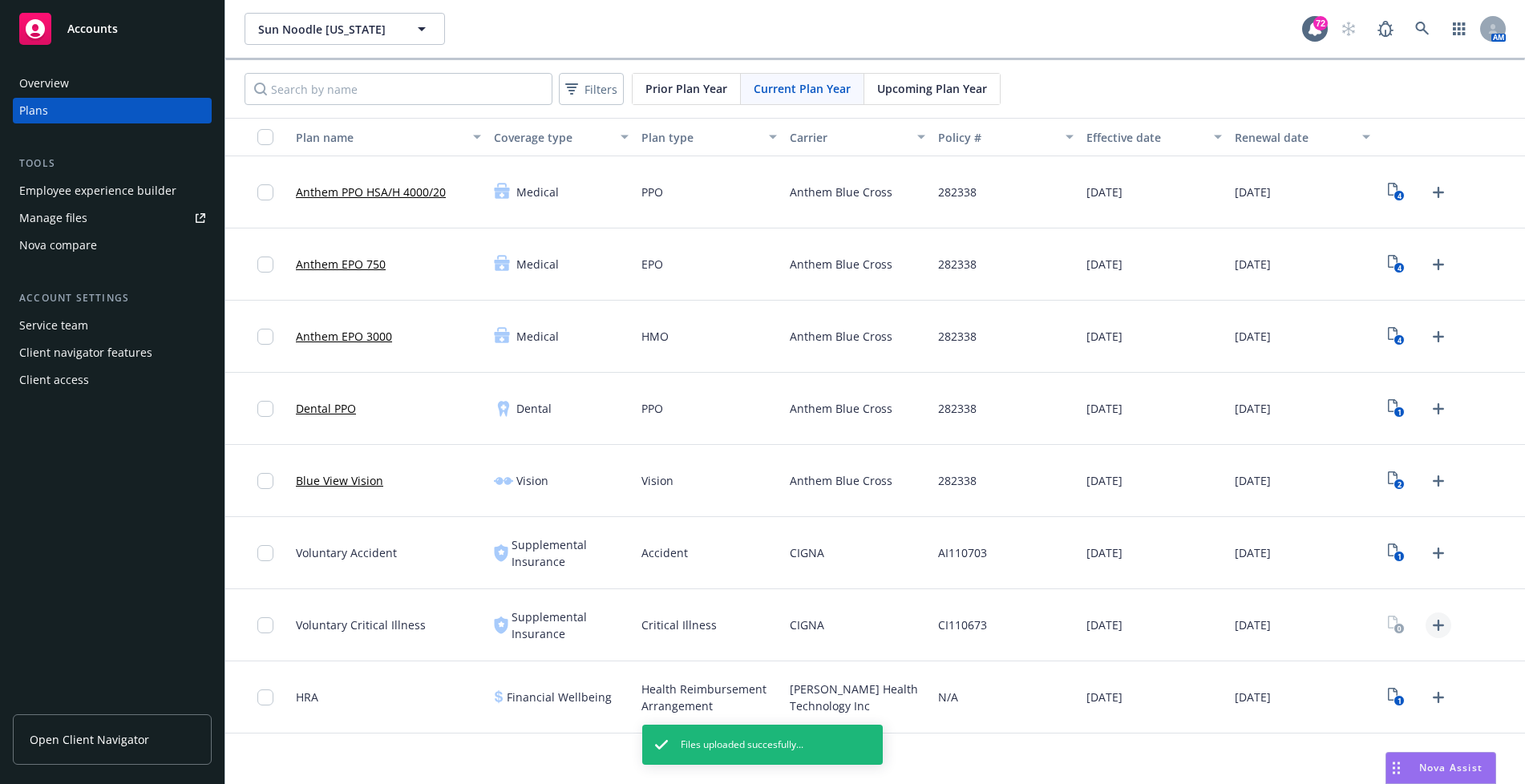
click at [1440, 623] on icon "Upload Plan Documents" at bounding box center [1438, 624] width 19 height 19
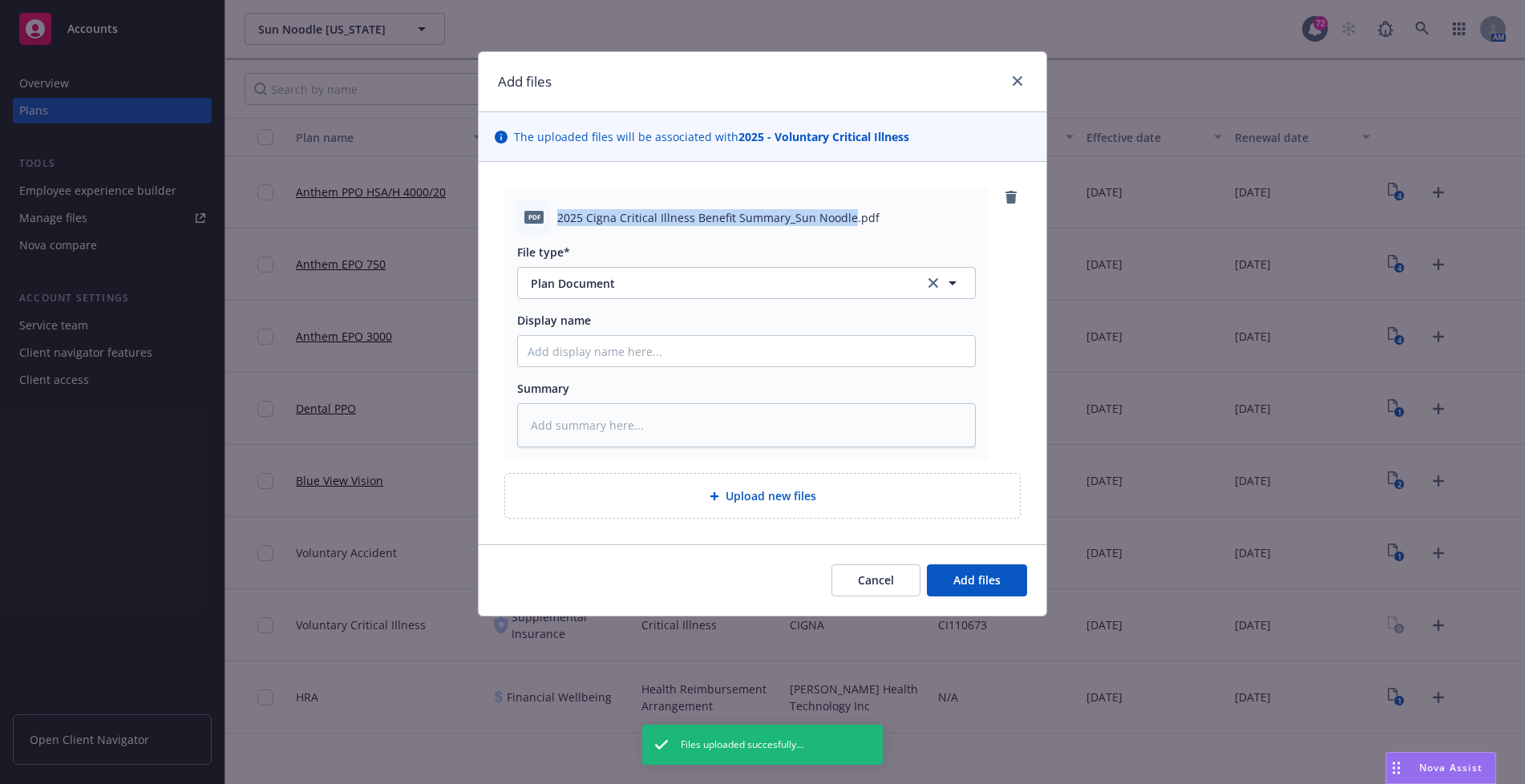
drag, startPoint x: 848, startPoint y: 223, endPoint x: 550, endPoint y: 232, distance: 298.1
click at [550, 232] on div "pdf 2025 Cigna Critical Illness Benefit Summary_Sun Noodle.pdf" at bounding box center [747, 217] width 459 height 34
copy div "2025 Cigna Critical Illness Benefit Summary_Sun Noodle"
click at [644, 355] on input "Display name" at bounding box center [747, 350] width 457 height 31
paste input "2025 Cigna Critical Illness Benefit Summary_Sun Noodle"
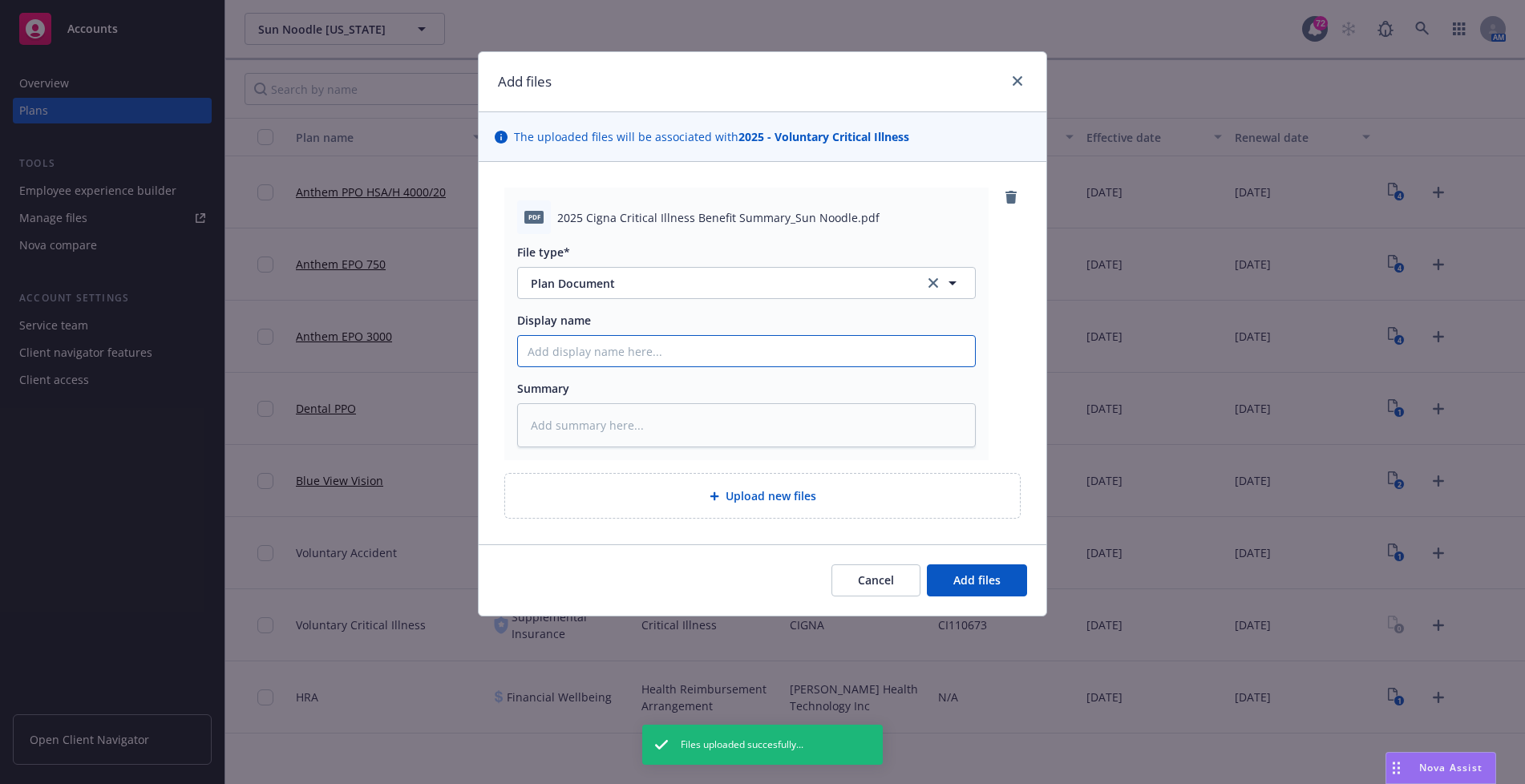
type textarea "x"
type input "2025 Cigna Critical Illness Benefit Summary_Sun Noodle"
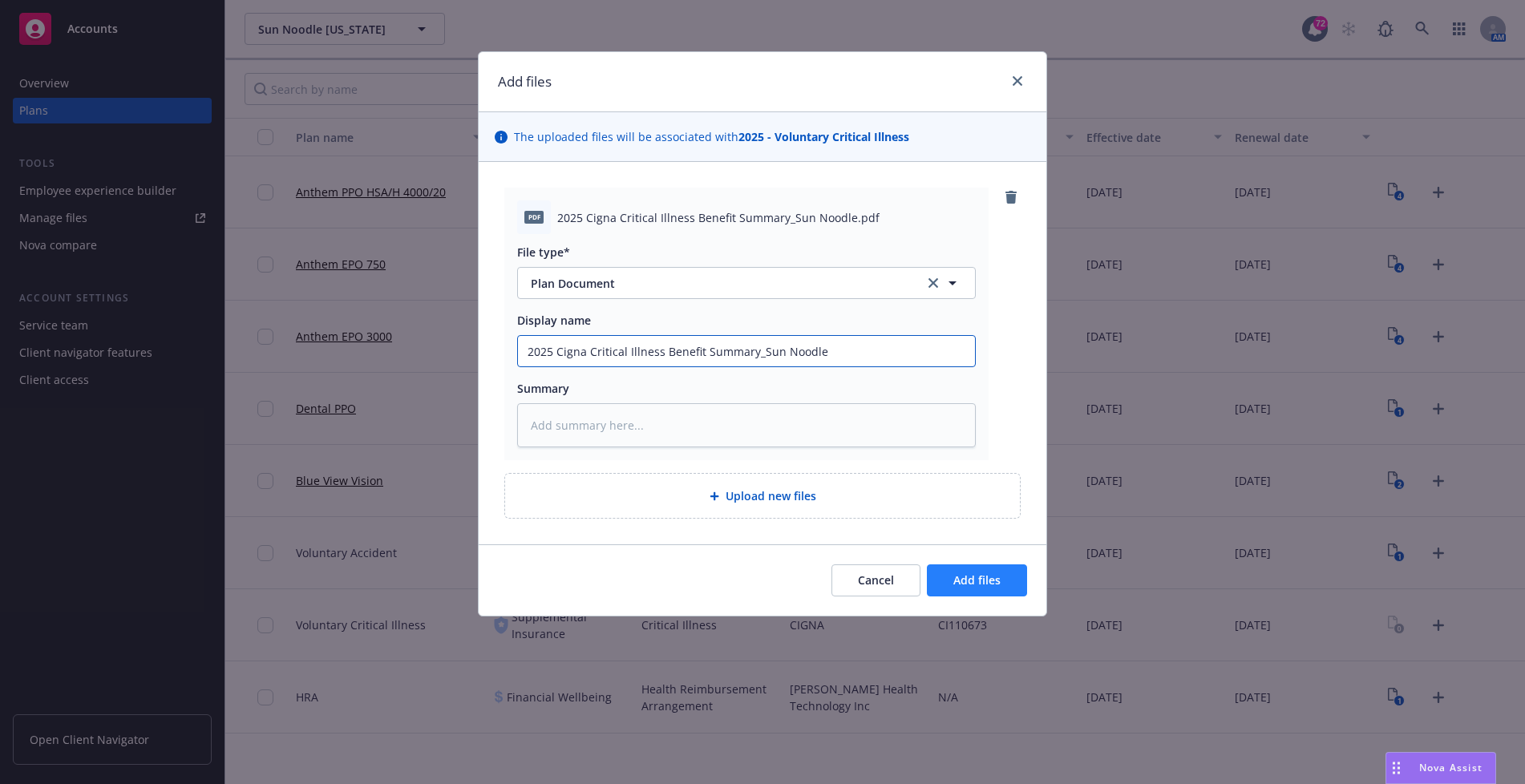
type textarea "x"
type input "2025 Cigna Critical Illness Benefit Summary_Sun Noodle"
drag, startPoint x: 931, startPoint y: 569, endPoint x: 942, endPoint y: 576, distance: 13.0
click at [933, 569] on button "Add files" at bounding box center [977, 581] width 100 height 32
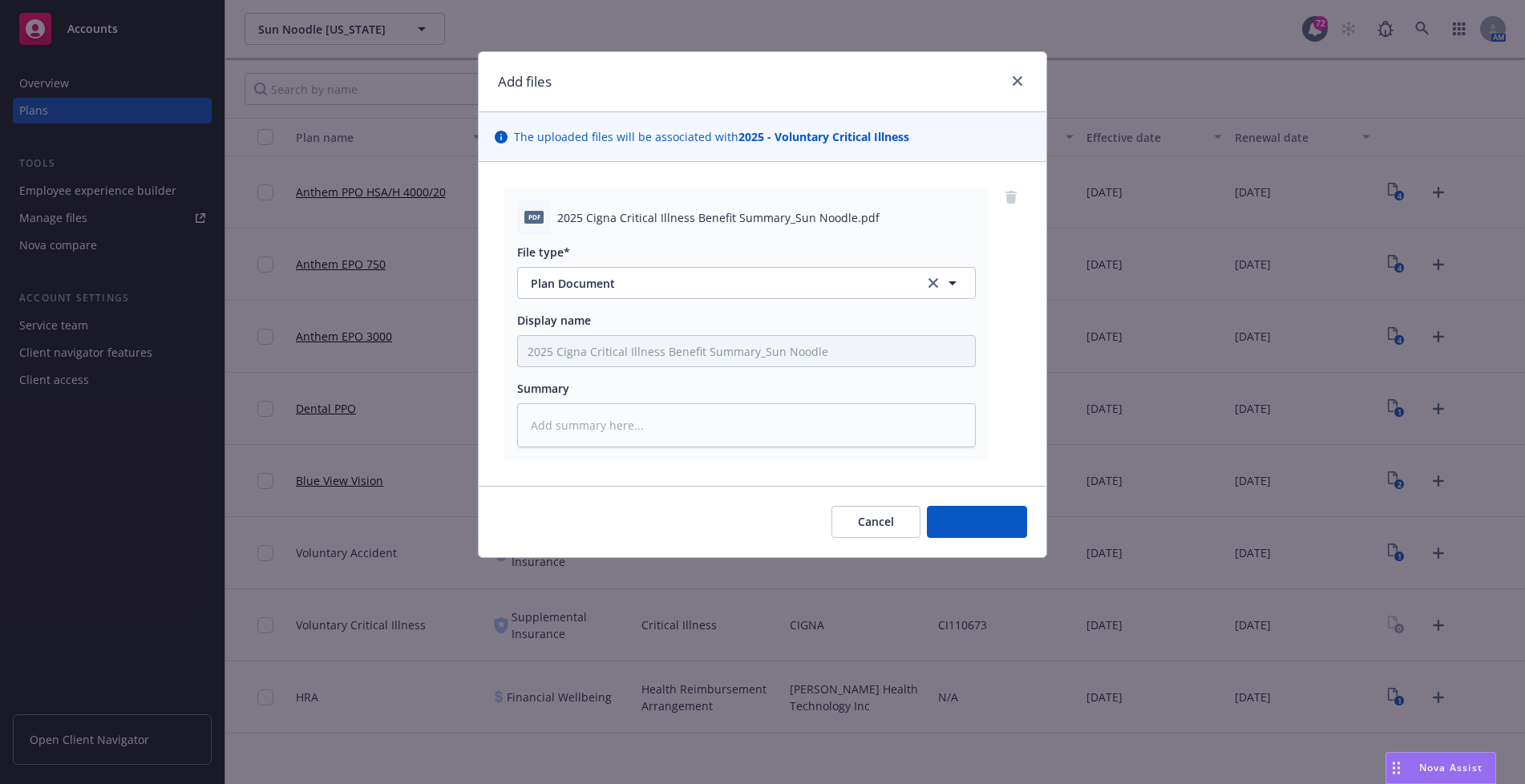
type textarea "x"
